Goal: Information Seeking & Learning: Check status

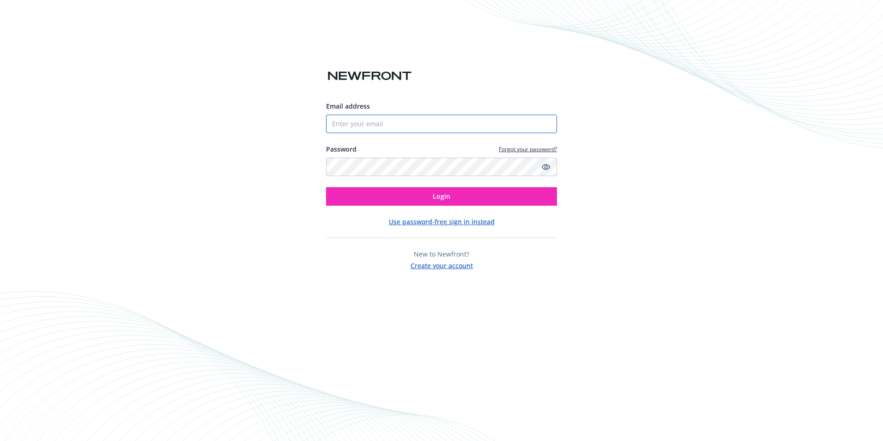
click at [370, 123] on input "Email address" at bounding box center [441, 124] width 231 height 18
type input "[EMAIL_ADDRESS][DOMAIN_NAME]"
click at [326, 187] on button "Login" at bounding box center [441, 196] width 231 height 18
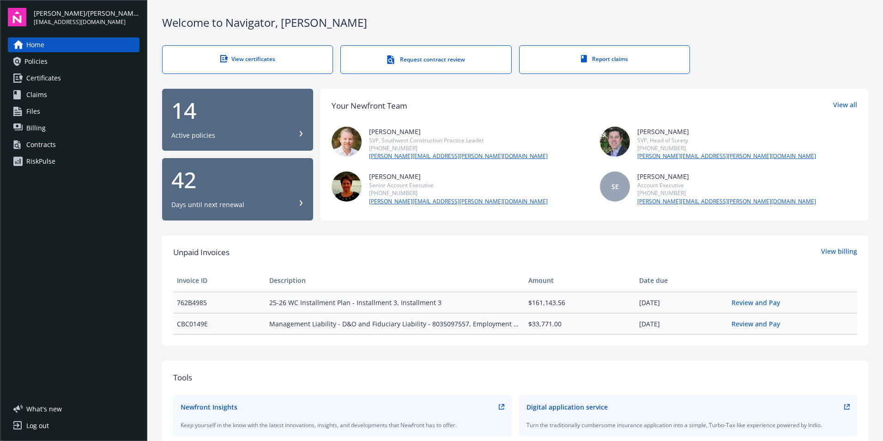
click at [43, 65] on span "Policies" at bounding box center [35, 61] width 23 height 15
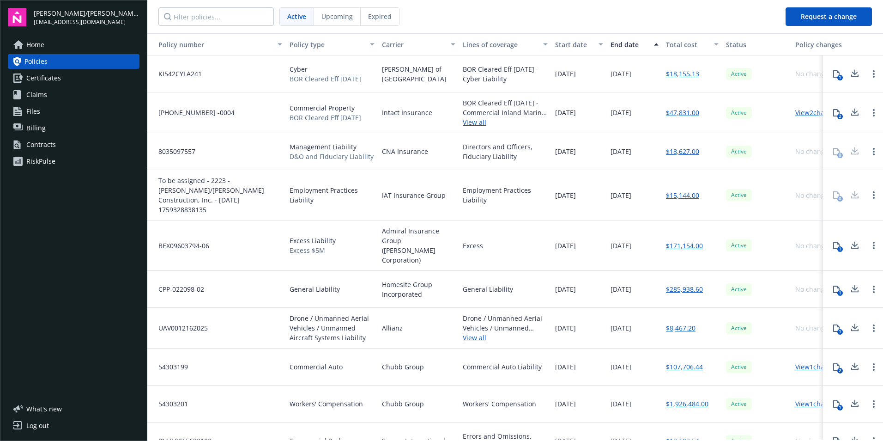
click at [350, 18] on span "Upcoming" at bounding box center [337, 17] width 31 height 10
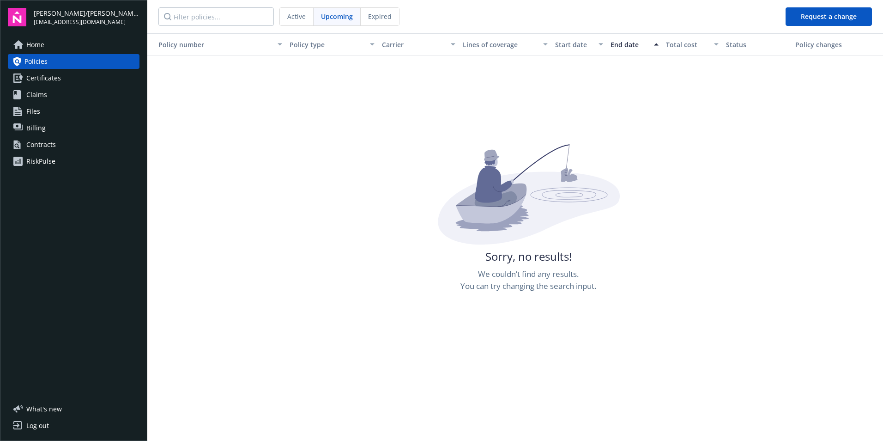
click at [377, 16] on span "Expired" at bounding box center [380, 17] width 24 height 10
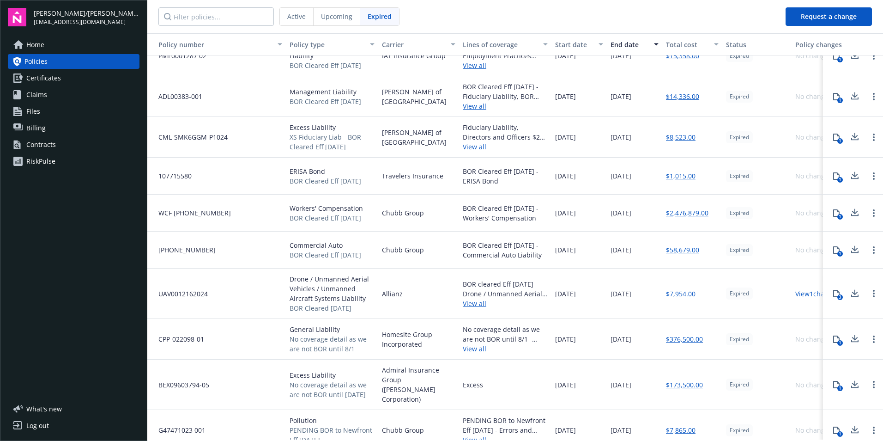
scroll to position [28, 0]
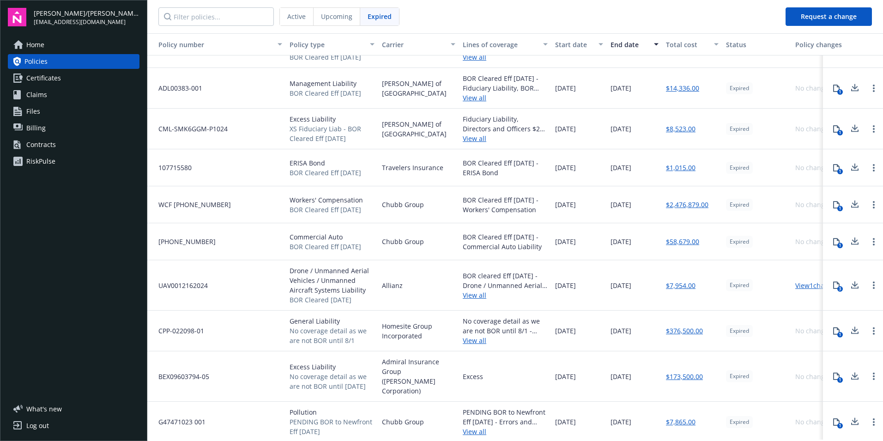
click at [300, 15] on span "Active" at bounding box center [296, 17] width 18 height 10
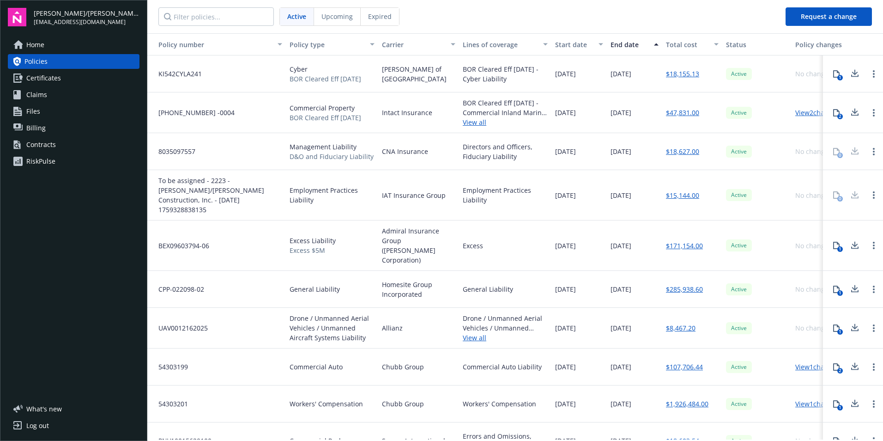
click at [381, 18] on span "Expired" at bounding box center [380, 17] width 24 height 10
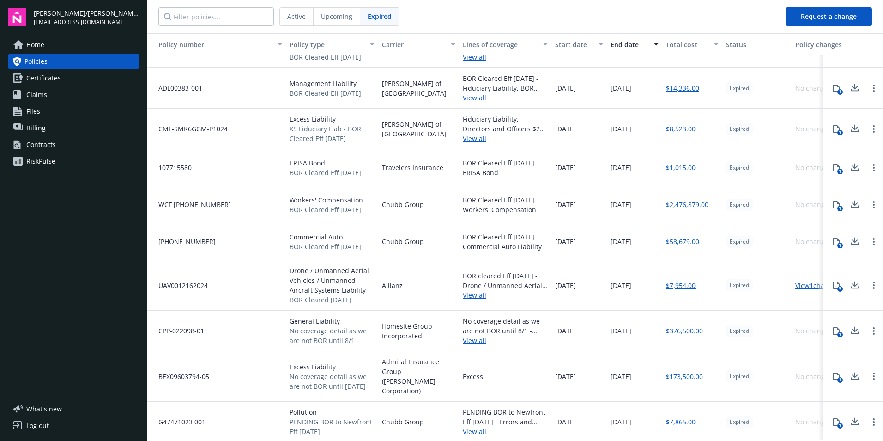
scroll to position [0, 0]
